Goal: Navigation & Orientation: Find specific page/section

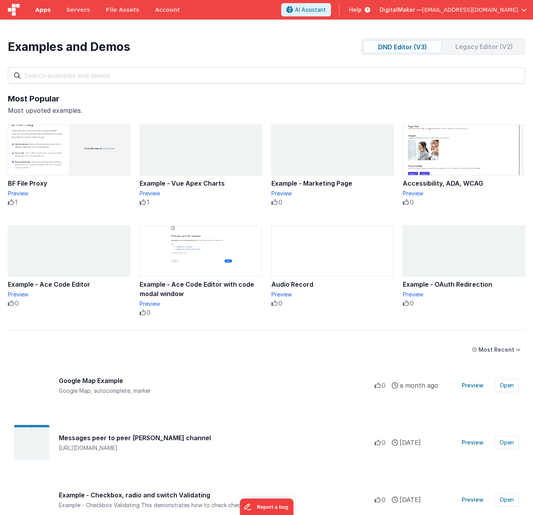
click at [43, 8] on span "Apps" at bounding box center [42, 10] width 15 height 8
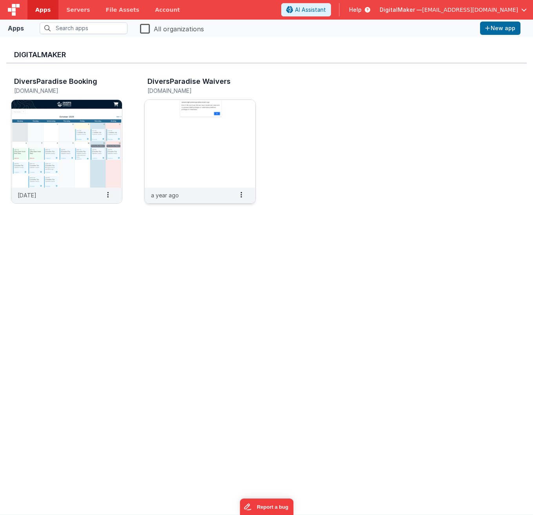
click at [214, 121] on img at bounding box center [200, 144] width 111 height 88
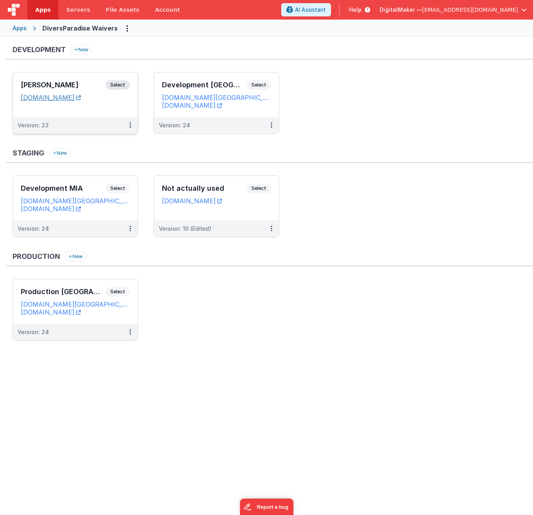
click at [81, 98] on link "[DOMAIN_NAME]" at bounding box center [51, 98] width 60 height 8
click at [122, 85] on span "Select" at bounding box center [117, 84] width 24 height 9
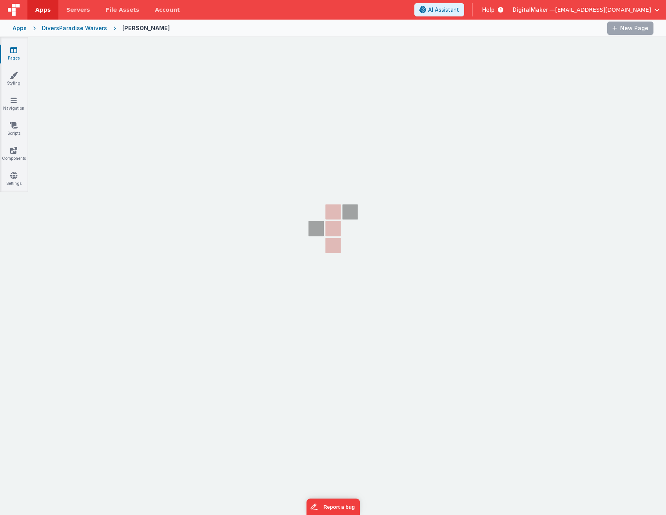
click at [322, 227] on icon at bounding box center [333, 229] width 78 height 74
click at [13, 76] on icon at bounding box center [14, 75] width 8 height 8
click at [13, 50] on icon at bounding box center [13, 50] width 7 height 8
click at [22, 28] on div "Apps" at bounding box center [20, 28] width 14 height 8
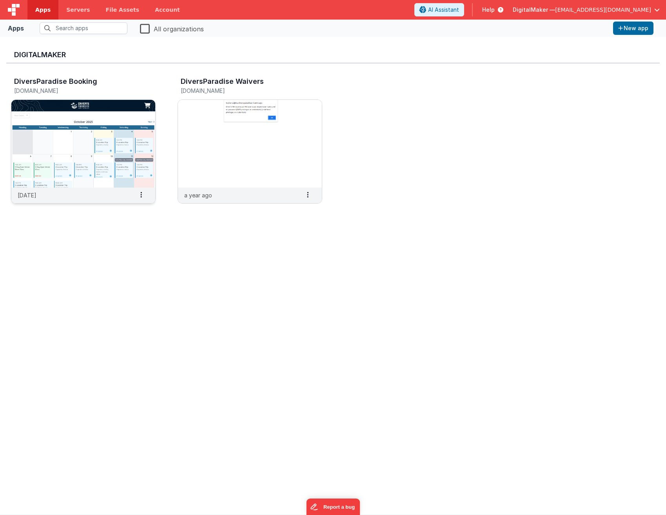
click at [85, 83] on h3 "DiversParadise Booking" at bounding box center [55, 82] width 83 height 8
click at [80, 131] on img at bounding box center [83, 144] width 144 height 88
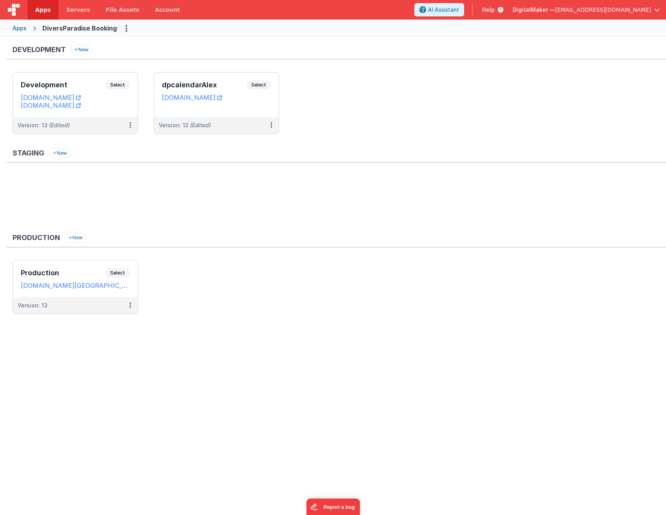
click at [353, 462] on div "Development New Development Select URLs [DOMAIN_NAME] [DOMAIN_NAME] Version: 13…" at bounding box center [333, 275] width 666 height 476
